Goal: Task Accomplishment & Management: Manage account settings

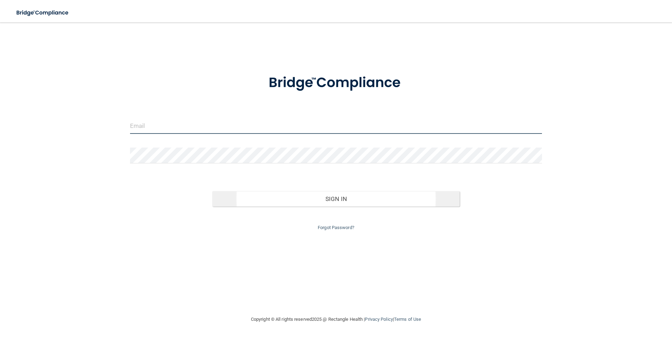
type input "[EMAIL_ADDRESS][DOMAIN_NAME]"
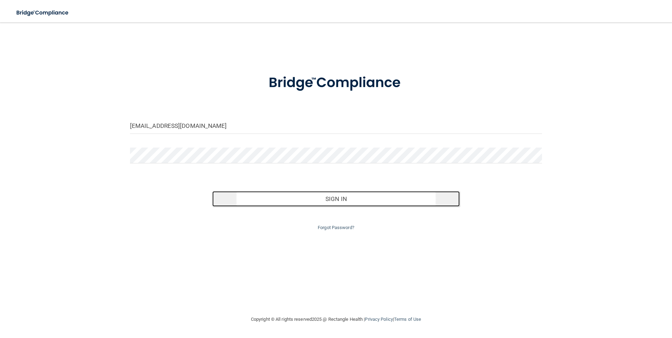
click at [258, 202] on button "Sign In" at bounding box center [335, 198] width 247 height 15
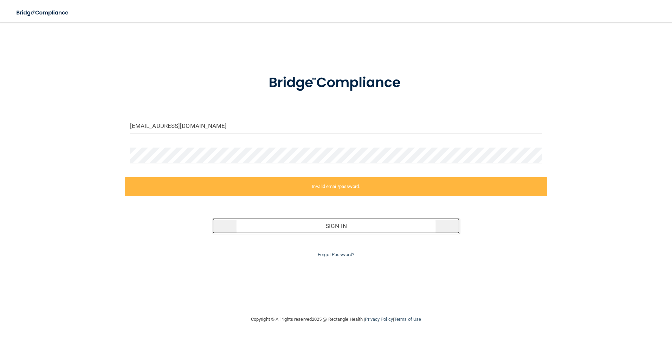
click at [290, 224] on button "Sign In" at bounding box center [335, 225] width 247 height 15
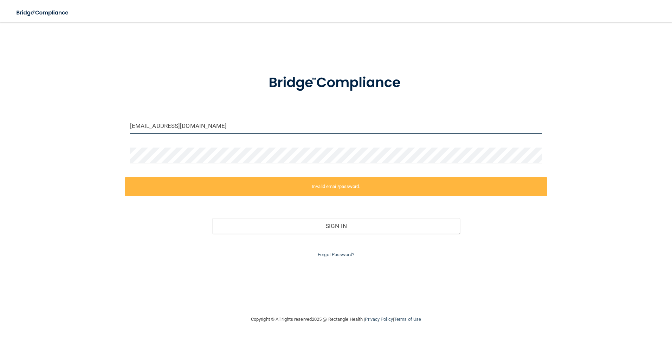
click at [287, 123] on input "[EMAIL_ADDRESS][DOMAIN_NAME]" at bounding box center [336, 126] width 412 height 16
click at [264, 190] on label "Invalid email/password." at bounding box center [336, 186] width 423 height 19
click at [264, 126] on input "[EMAIL_ADDRESS][DOMAIN_NAME]" at bounding box center [336, 126] width 412 height 16
